Goal: Transaction & Acquisition: Purchase product/service

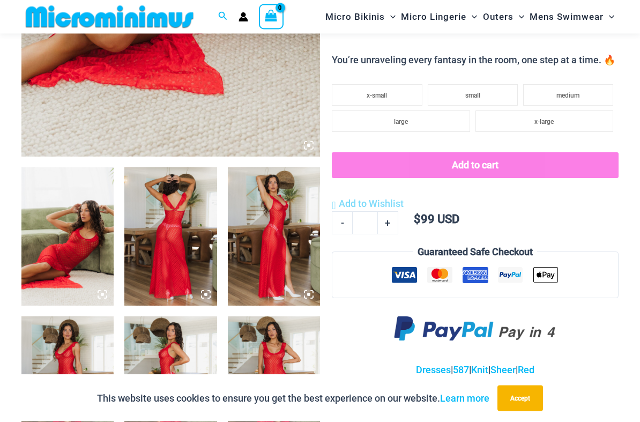
scroll to position [359, 0]
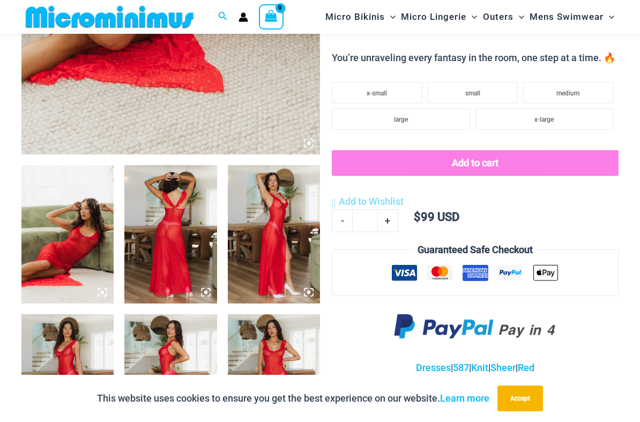
click at [75, 213] on img at bounding box center [67, 234] width 92 height 138
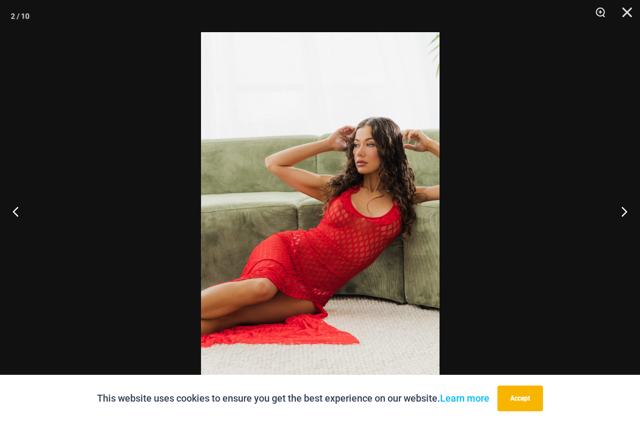
click at [26, 217] on button "Previous" at bounding box center [20, 211] width 40 height 54
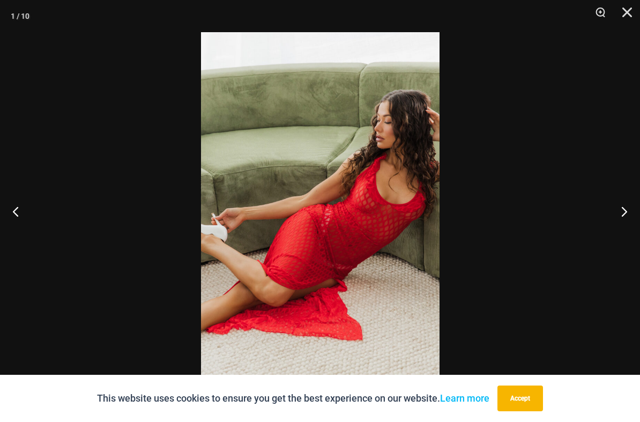
click at [24, 212] on button "Previous" at bounding box center [20, 211] width 40 height 54
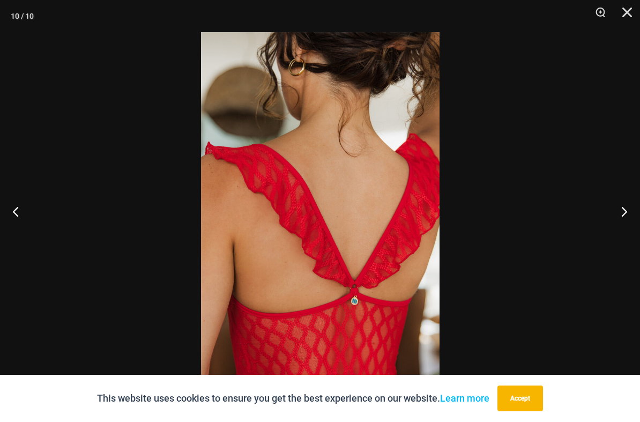
click at [25, 212] on button "Previous" at bounding box center [20, 211] width 40 height 54
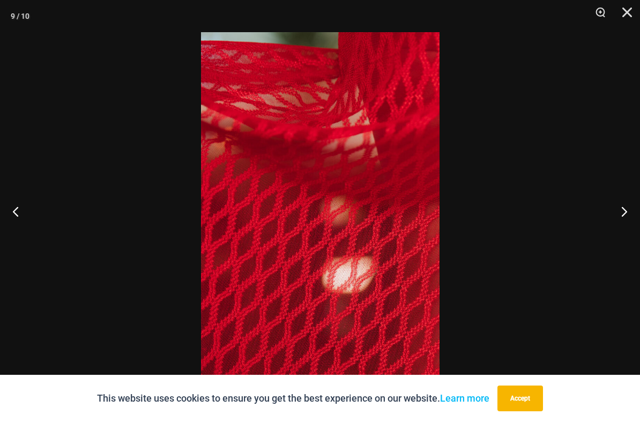
click at [24, 212] on button "Previous" at bounding box center [20, 211] width 40 height 54
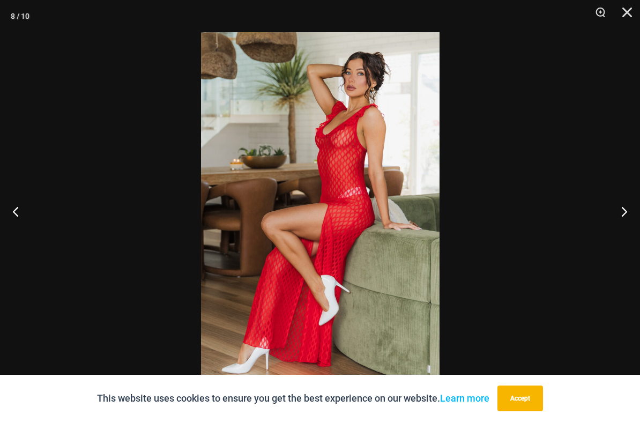
click at [25, 211] on button "Previous" at bounding box center [20, 211] width 40 height 54
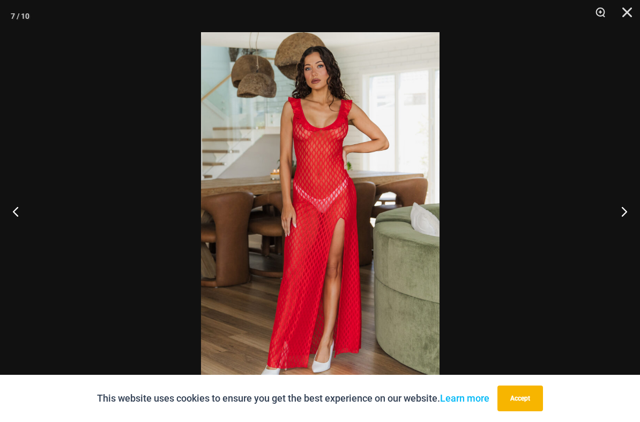
click at [25, 211] on button "Previous" at bounding box center [20, 211] width 40 height 54
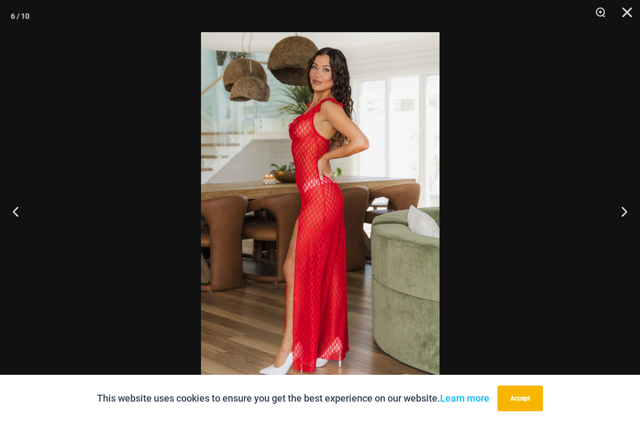
click at [24, 210] on button "Previous" at bounding box center [20, 211] width 40 height 54
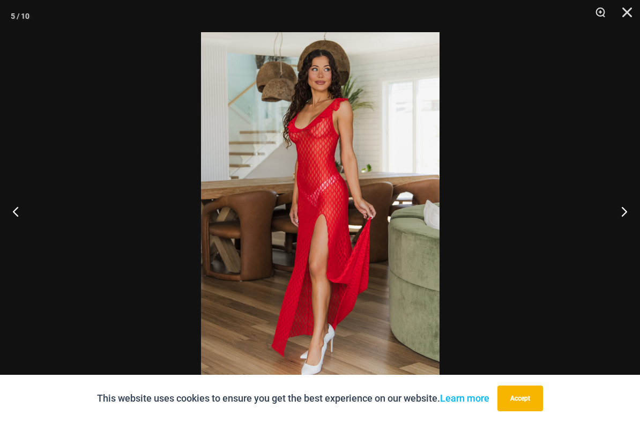
click at [25, 210] on button "Previous" at bounding box center [20, 211] width 40 height 54
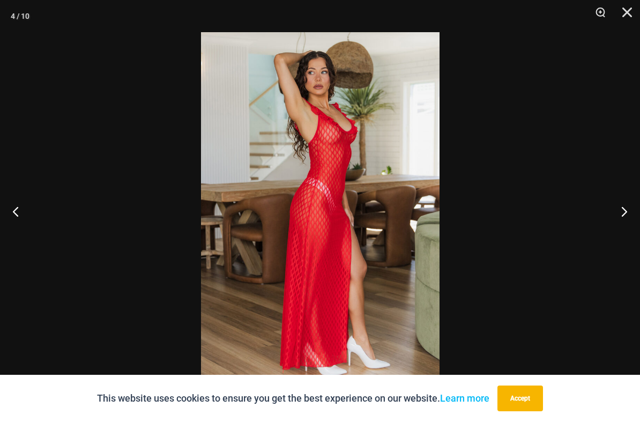
click at [24, 210] on button "Previous" at bounding box center [20, 211] width 40 height 54
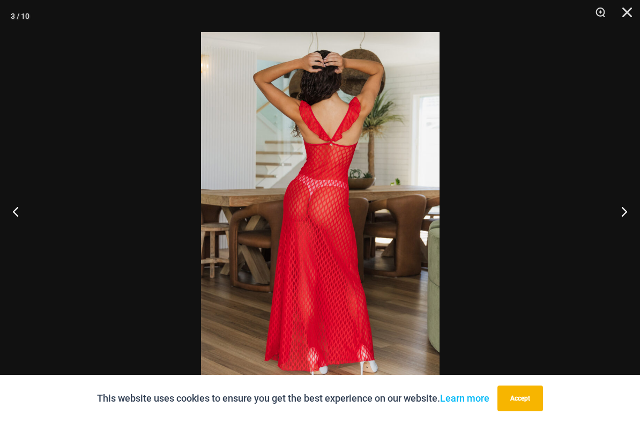
click at [24, 209] on button "Previous" at bounding box center [20, 211] width 40 height 54
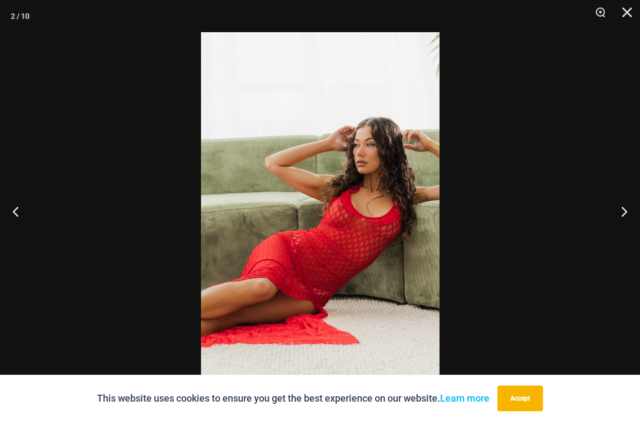
click at [24, 209] on button "Previous" at bounding box center [20, 211] width 40 height 54
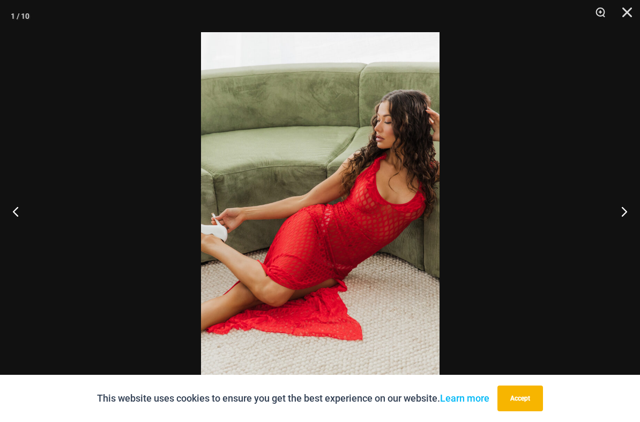
click at [24, 208] on button "Previous" at bounding box center [20, 211] width 40 height 54
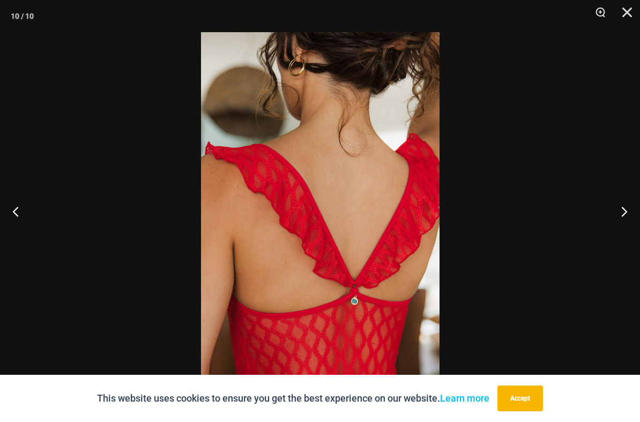
click at [24, 208] on button "Previous" at bounding box center [20, 211] width 40 height 54
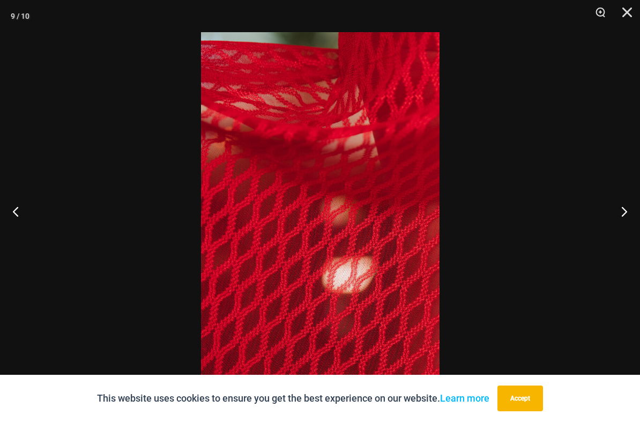
click at [24, 206] on button "Previous" at bounding box center [20, 211] width 40 height 54
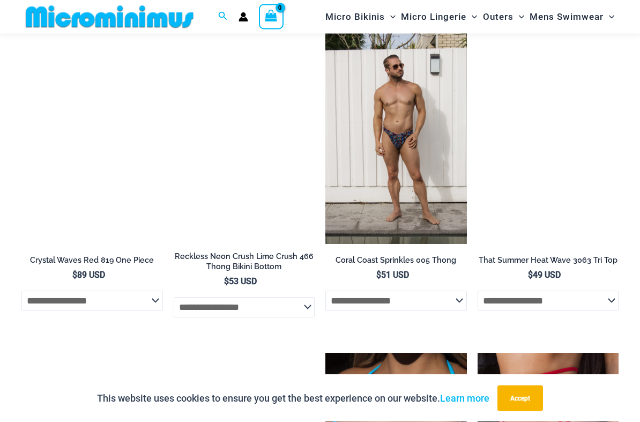
scroll to position [975, 0]
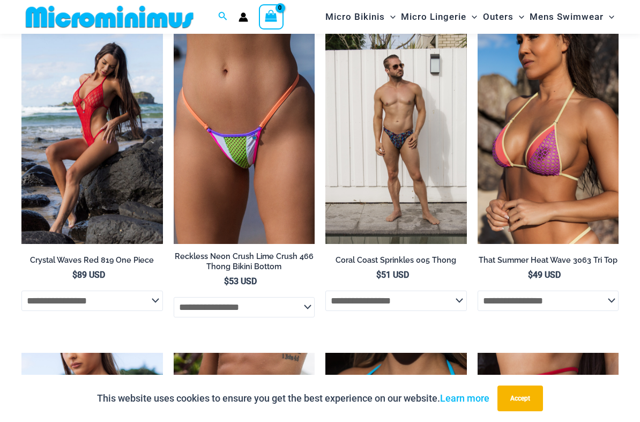
click at [174, 32] on img at bounding box center [174, 32] width 0 height 0
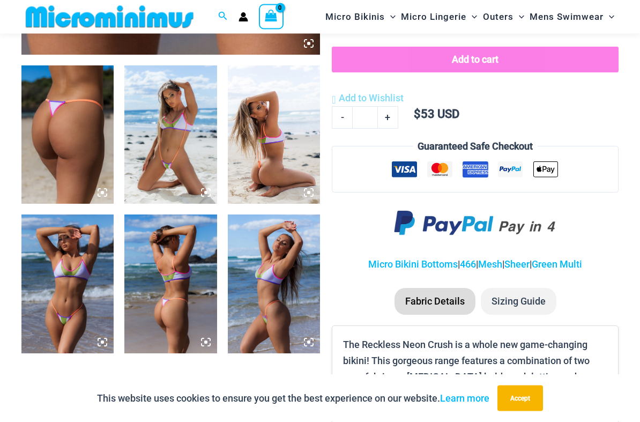
scroll to position [459, 0]
click at [49, 160] on img at bounding box center [67, 134] width 92 height 138
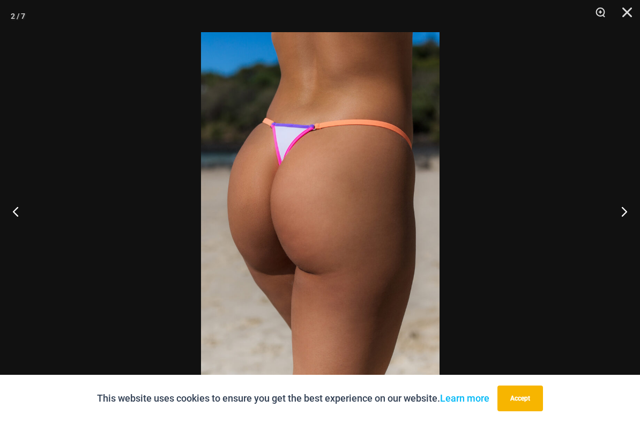
click at [23, 214] on button "Previous" at bounding box center [20, 211] width 40 height 54
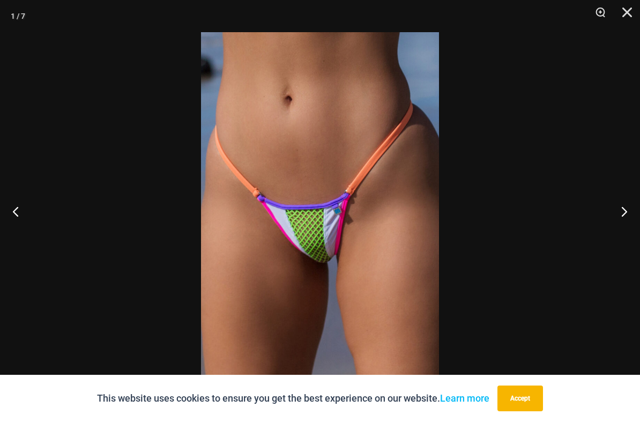
click at [22, 212] on button "Previous" at bounding box center [20, 211] width 40 height 54
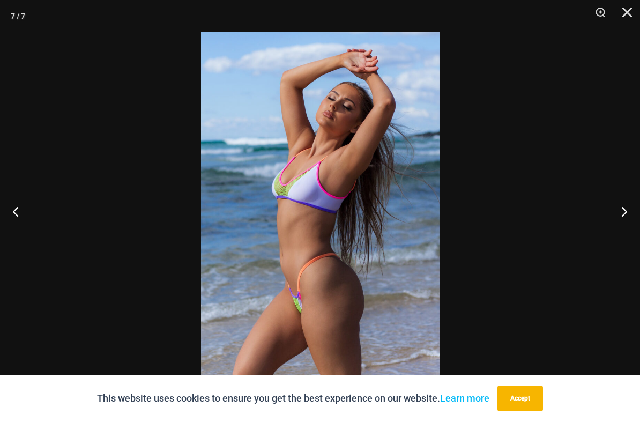
click at [22, 211] on button "Previous" at bounding box center [20, 211] width 40 height 54
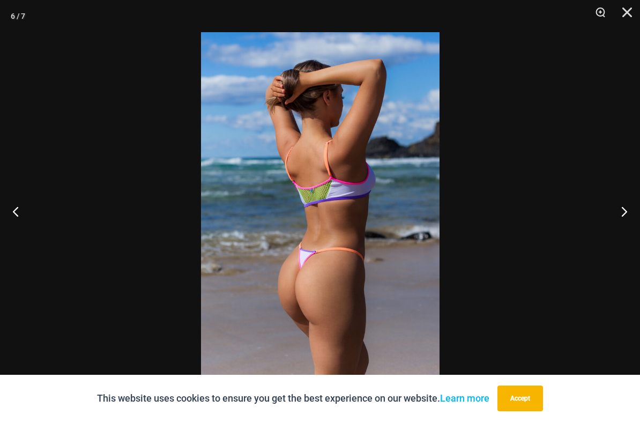
click at [23, 211] on button "Previous" at bounding box center [20, 211] width 40 height 54
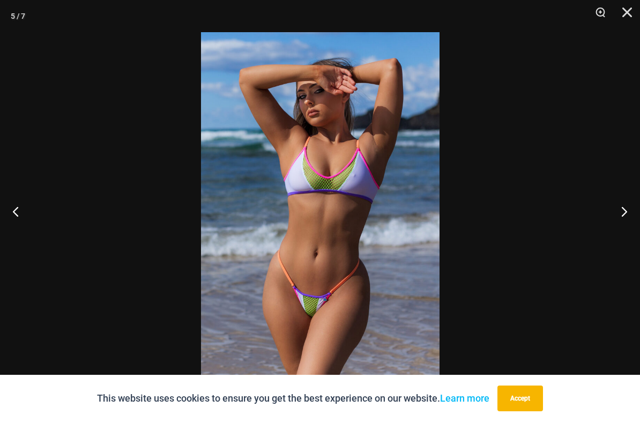
click at [23, 210] on button "Previous" at bounding box center [20, 211] width 40 height 54
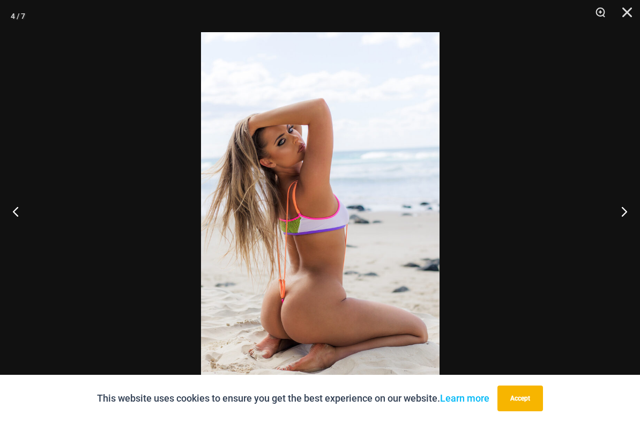
click at [23, 209] on button "Previous" at bounding box center [20, 211] width 40 height 54
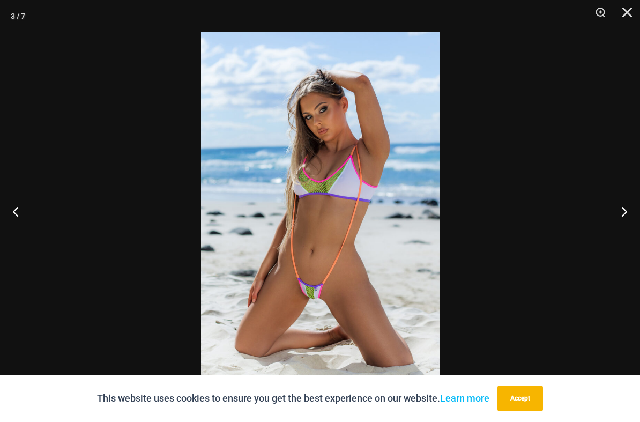
click at [623, 220] on button "Next" at bounding box center [620, 211] width 40 height 54
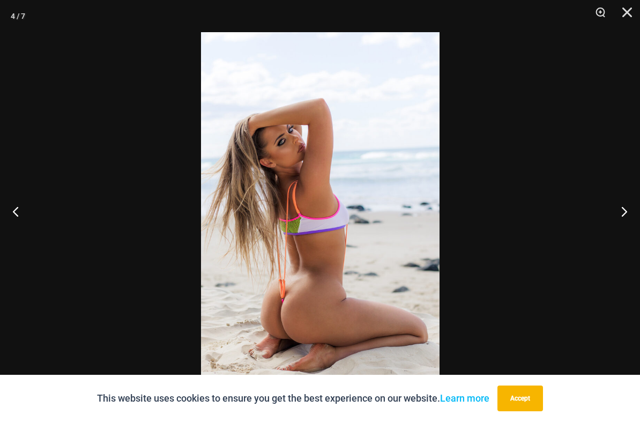
click at [24, 214] on button "Previous" at bounding box center [20, 211] width 40 height 54
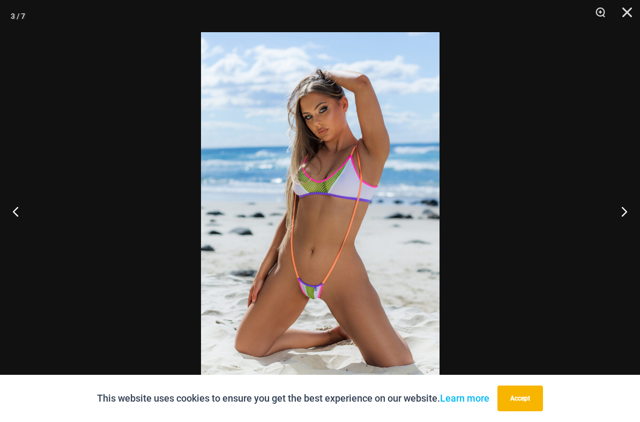
click at [24, 217] on button "Previous" at bounding box center [20, 211] width 40 height 54
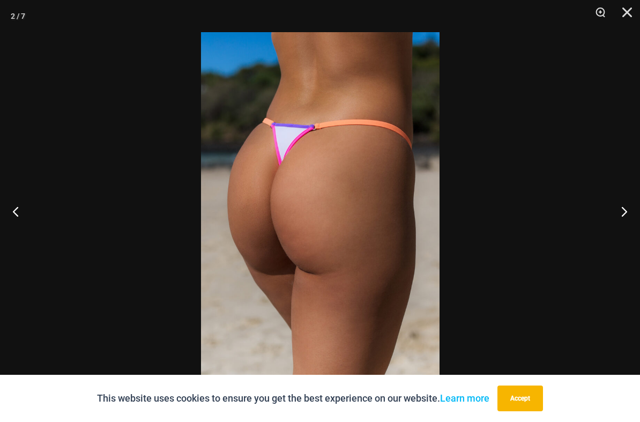
click at [24, 215] on button "Previous" at bounding box center [20, 211] width 40 height 54
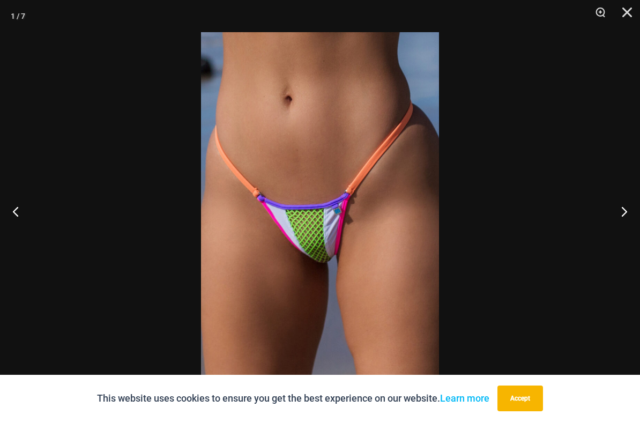
click at [24, 214] on button "Previous" at bounding box center [20, 211] width 40 height 54
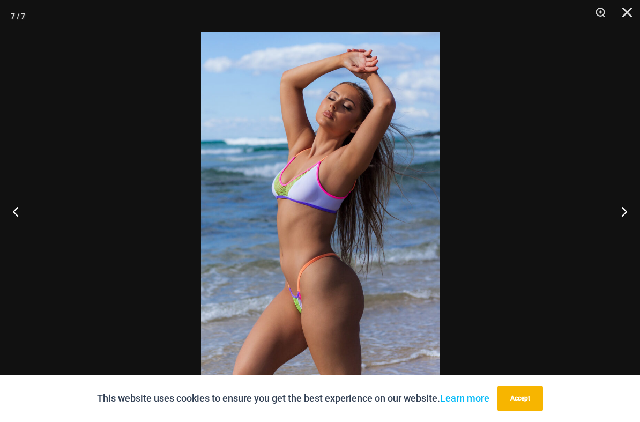
click at [24, 212] on button "Previous" at bounding box center [20, 211] width 40 height 54
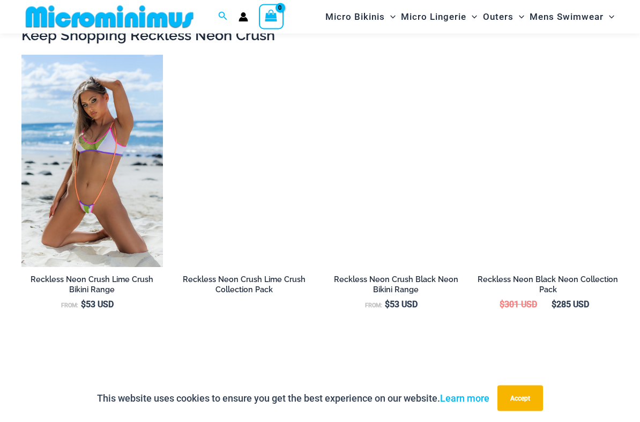
scroll to position [977, 0]
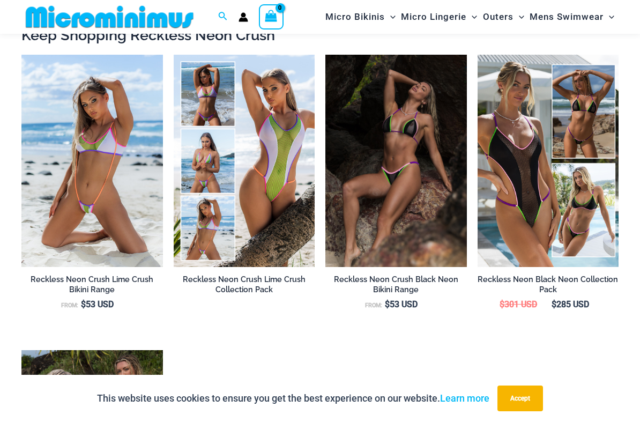
click at [174, 55] on img at bounding box center [174, 55] width 0 height 0
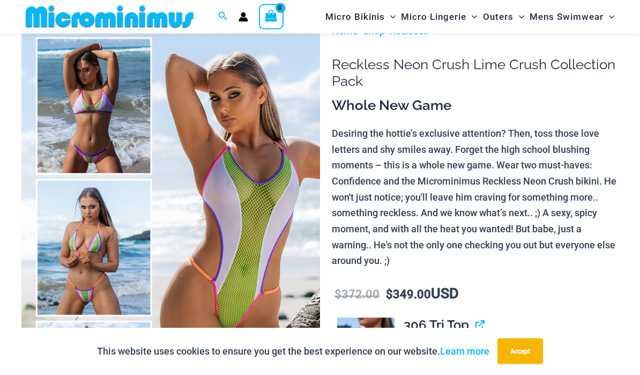
scroll to position [12, 0]
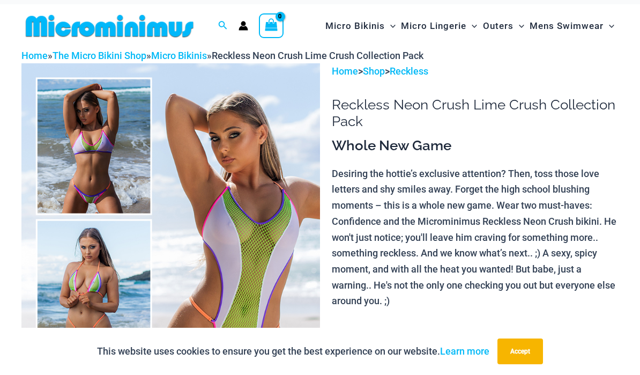
click at [250, 228] on img at bounding box center [170, 287] width 299 height 448
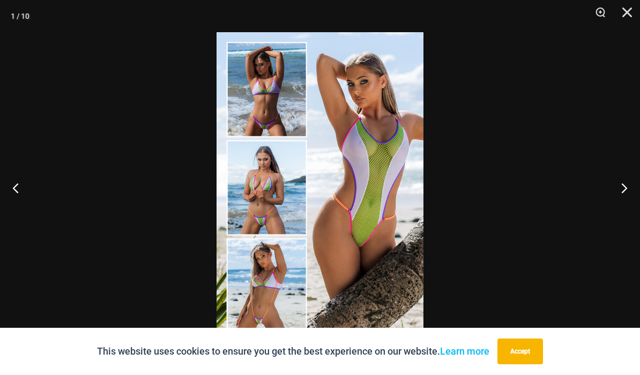
click at [19, 188] on button "Previous" at bounding box center [20, 188] width 40 height 54
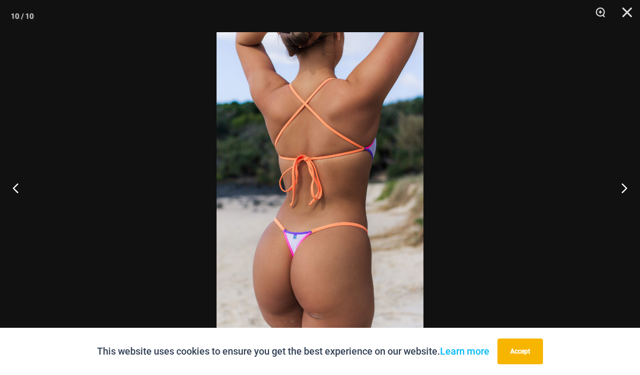
click at [21, 193] on button "Previous" at bounding box center [20, 188] width 40 height 54
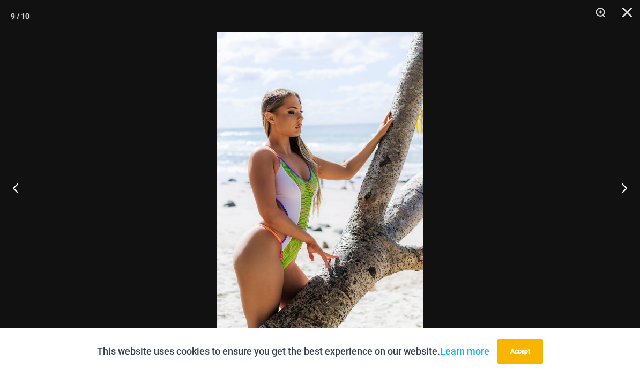
click at [21, 194] on button "Previous" at bounding box center [20, 188] width 40 height 54
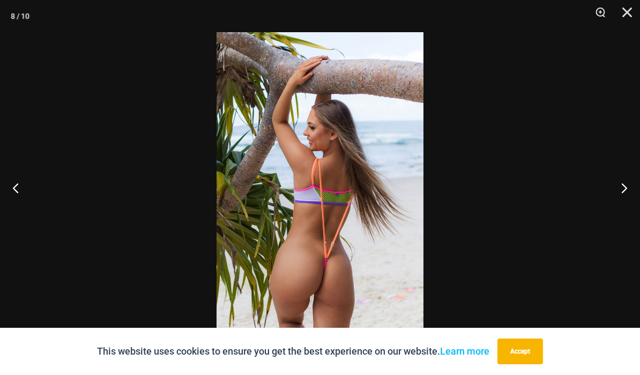
click at [21, 192] on button "Previous" at bounding box center [20, 188] width 40 height 54
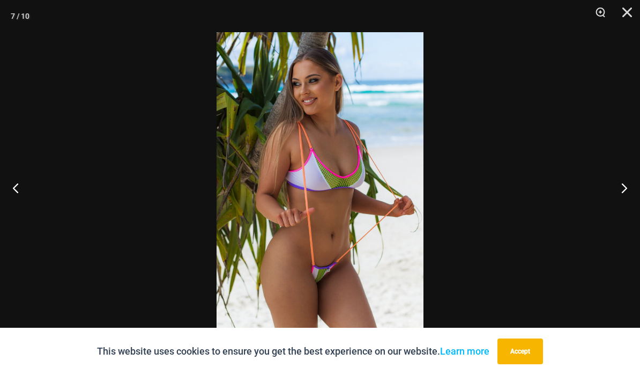
click at [622, 188] on button "Next" at bounding box center [620, 188] width 40 height 54
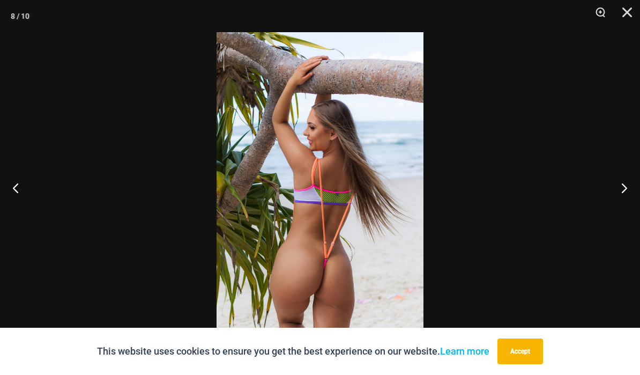
click at [23, 195] on button "Previous" at bounding box center [20, 188] width 40 height 54
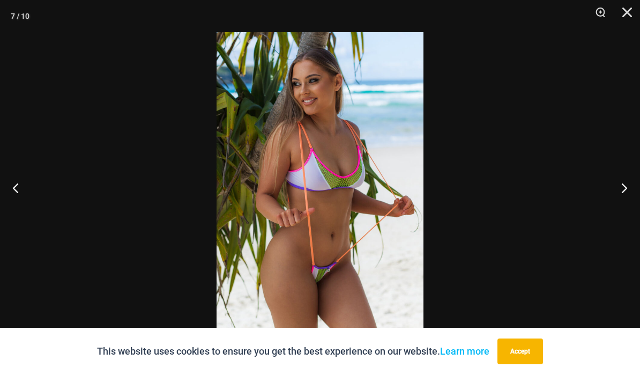
click at [23, 198] on button "Previous" at bounding box center [20, 188] width 40 height 54
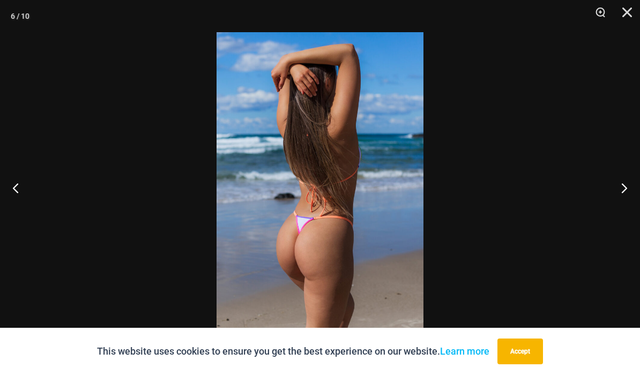
click at [23, 198] on button "Previous" at bounding box center [20, 188] width 40 height 54
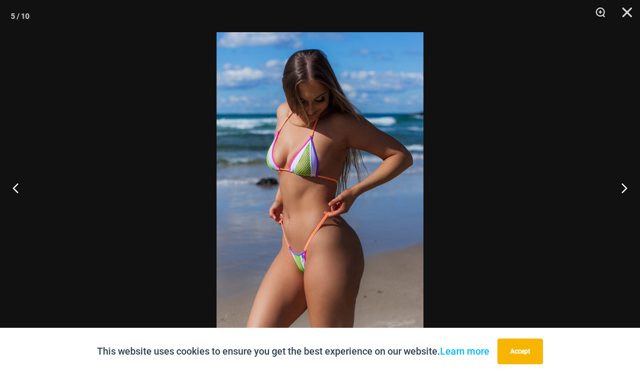
click at [23, 197] on button "Previous" at bounding box center [20, 188] width 40 height 54
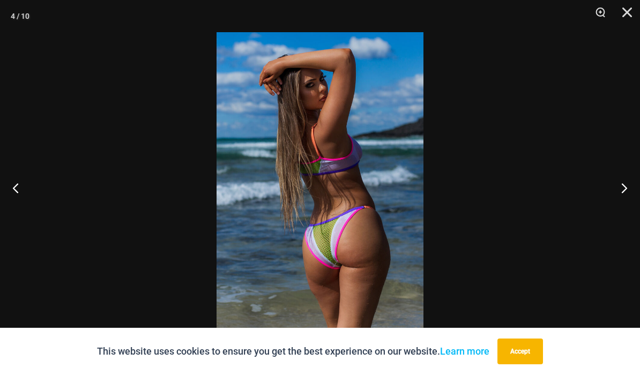
click at [22, 196] on button "Previous" at bounding box center [20, 188] width 40 height 54
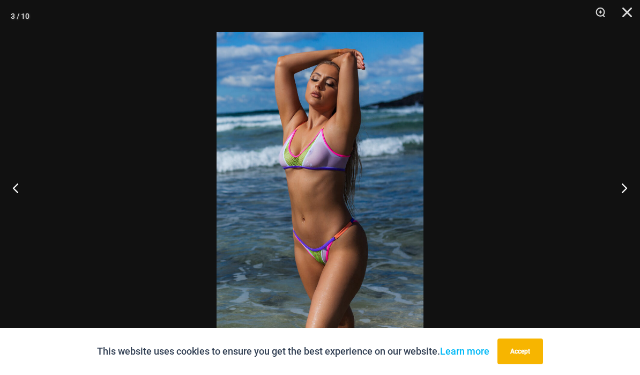
click at [23, 195] on button "Previous" at bounding box center [20, 188] width 40 height 54
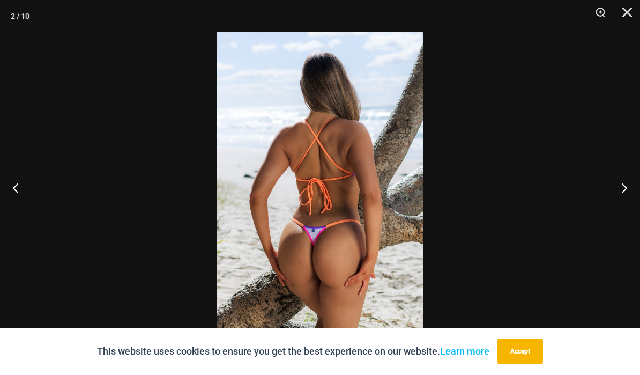
click at [23, 194] on button "Previous" at bounding box center [20, 188] width 40 height 54
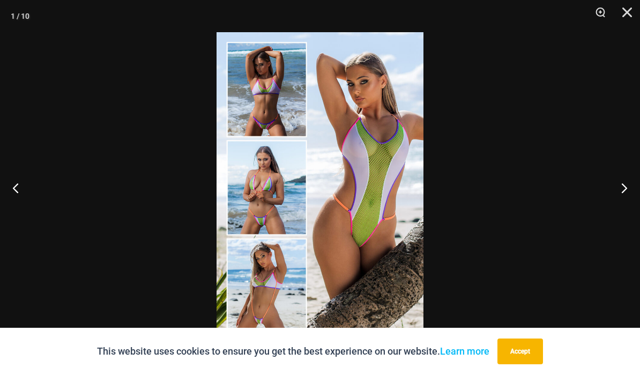
click at [23, 194] on button "Previous" at bounding box center [20, 188] width 40 height 54
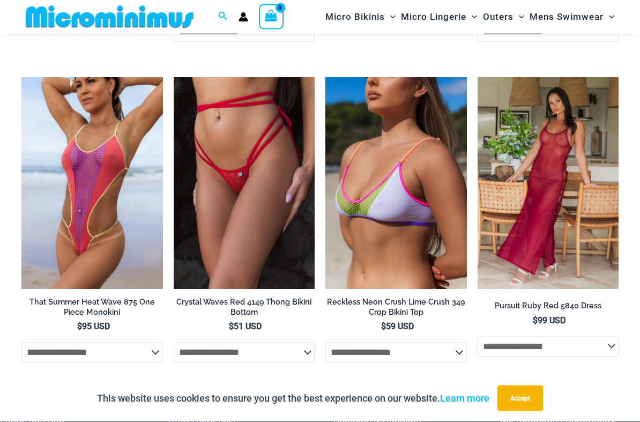
scroll to position [4105, 0]
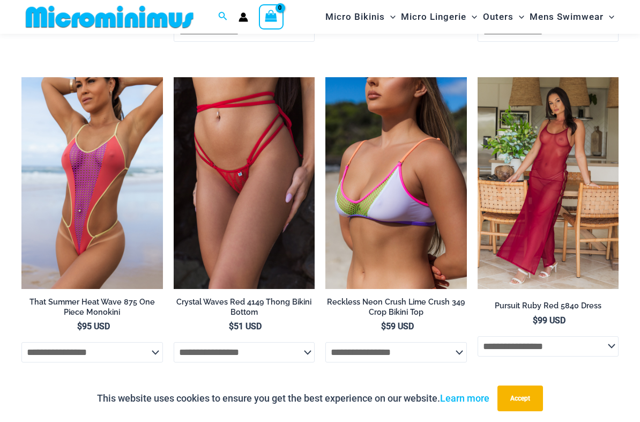
click at [478, 77] on img at bounding box center [478, 77] width 0 height 0
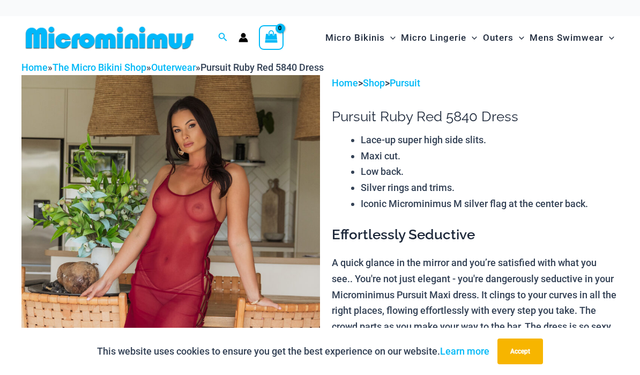
click at [88, 227] on img at bounding box center [170, 299] width 299 height 448
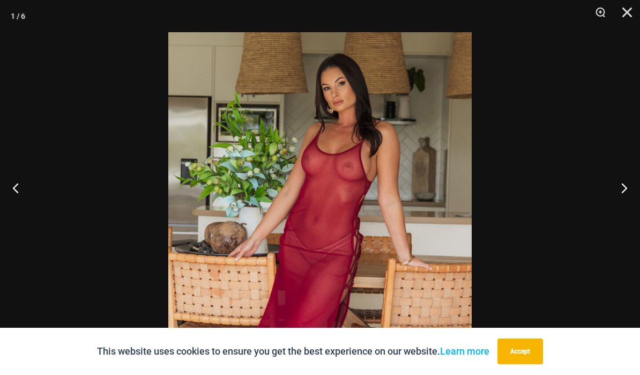
click at [23, 197] on button "Previous" at bounding box center [20, 188] width 40 height 54
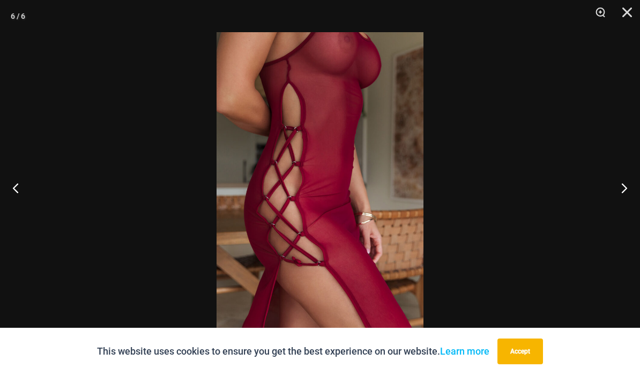
click at [22, 197] on button "Previous" at bounding box center [20, 188] width 40 height 54
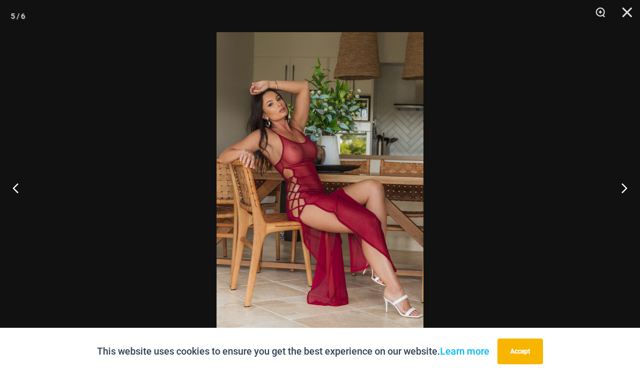
click at [24, 198] on button "Previous" at bounding box center [20, 188] width 40 height 54
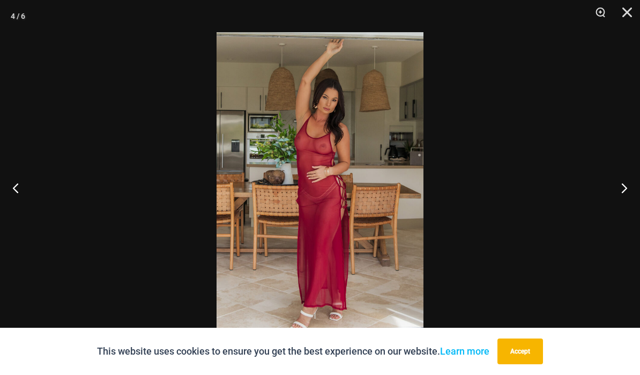
click at [23, 197] on button "Previous" at bounding box center [20, 188] width 40 height 54
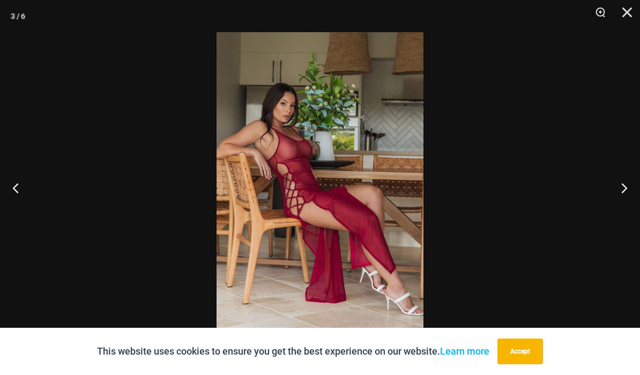
click at [24, 197] on button "Previous" at bounding box center [20, 188] width 40 height 54
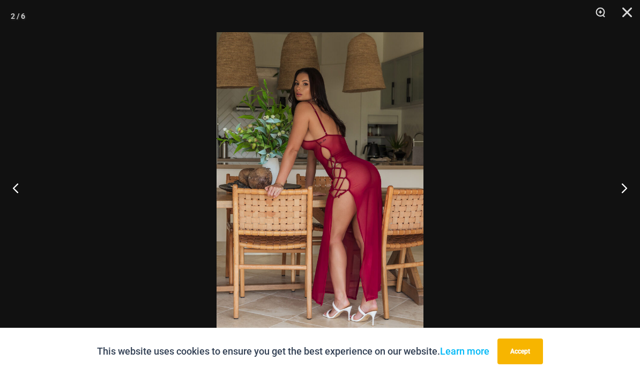
click at [24, 197] on button "Previous" at bounding box center [20, 188] width 40 height 54
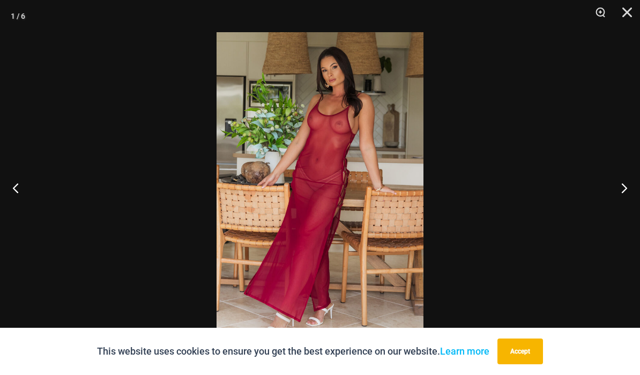
click at [24, 196] on button "Previous" at bounding box center [20, 188] width 40 height 54
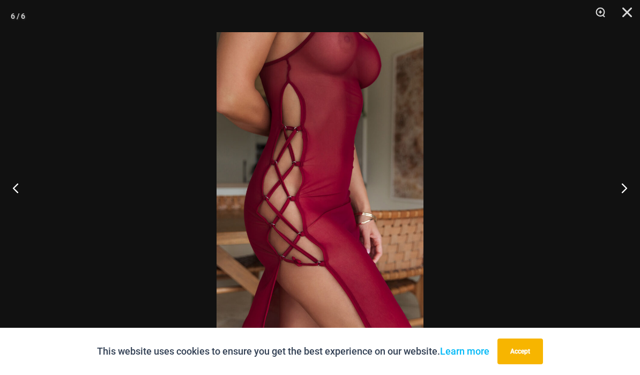
click at [24, 196] on button "Previous" at bounding box center [20, 188] width 40 height 54
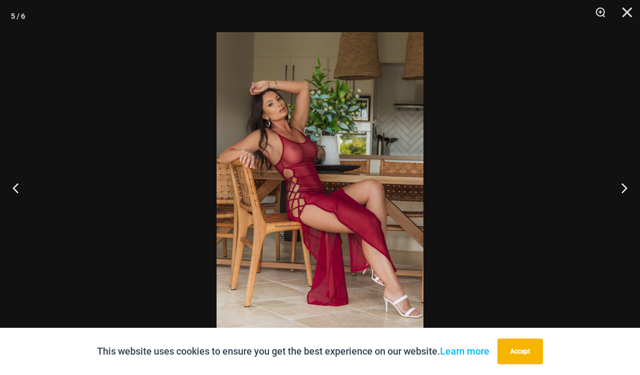
click at [24, 196] on button "Previous" at bounding box center [20, 188] width 40 height 54
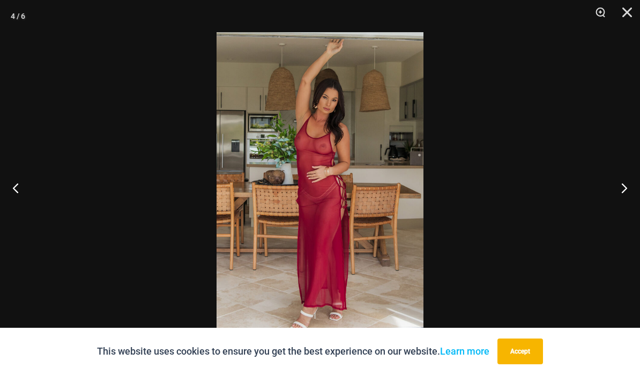
click at [25, 195] on button "Previous" at bounding box center [20, 188] width 40 height 54
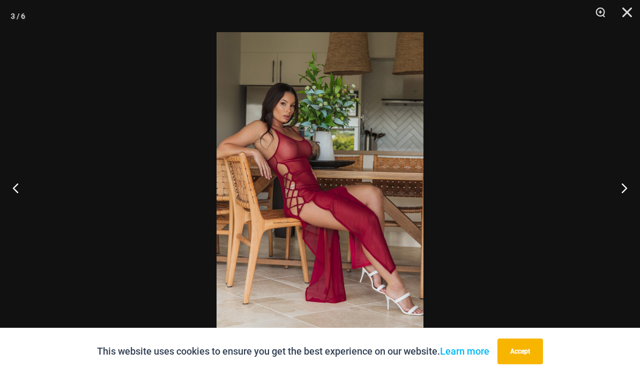
click at [25, 195] on button "Previous" at bounding box center [20, 188] width 40 height 54
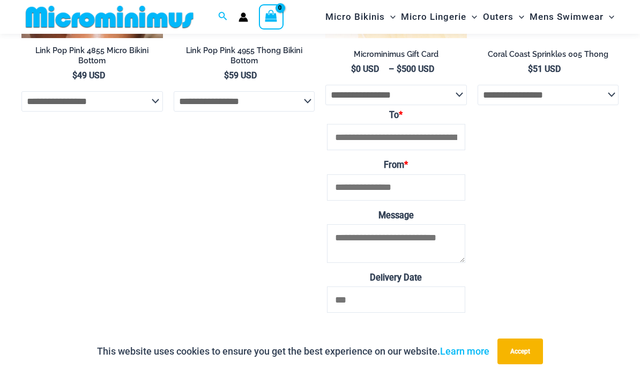
scroll to position [2094, 0]
